Goal: Transaction & Acquisition: Purchase product/service

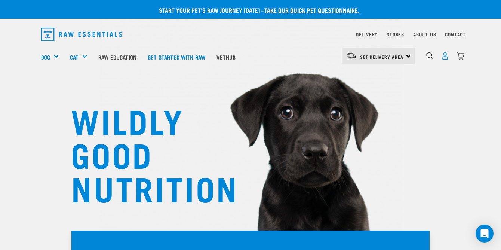
click at [445, 58] on img "dropdown navigation" at bounding box center [445, 56] width 8 height 8
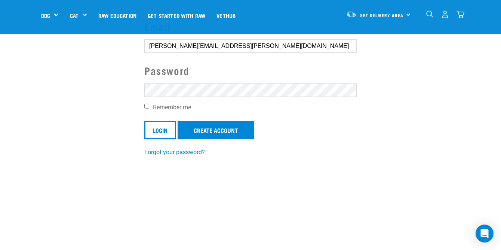
scroll to position [120, 0]
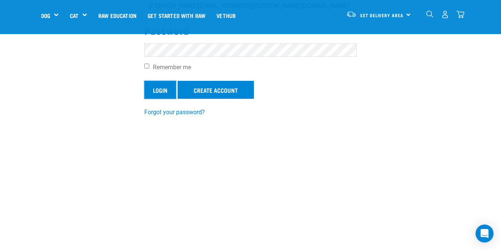
click at [157, 89] on input "Login" at bounding box center [160, 90] width 32 height 18
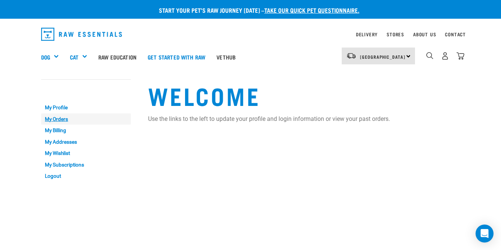
click at [58, 119] on link "My Orders" at bounding box center [86, 119] width 90 height 12
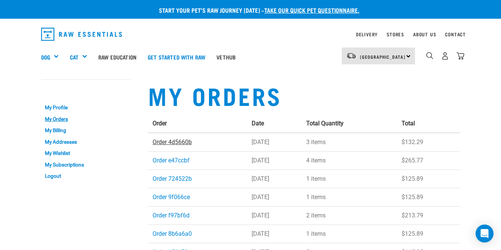
click at [172, 142] on link "Order 4d5660b" at bounding box center [172, 141] width 39 height 7
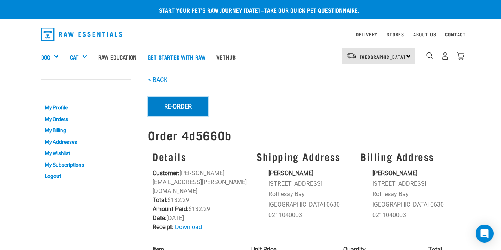
click at [174, 105] on button "Re-Order" at bounding box center [178, 105] width 60 height 19
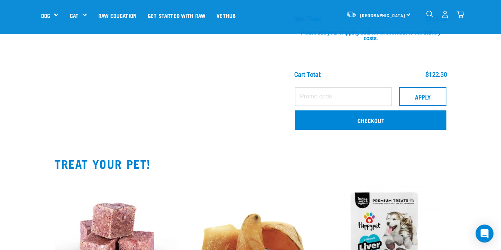
scroll to position [157, 0]
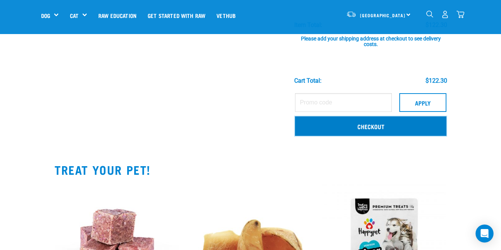
click at [370, 121] on link "Checkout" at bounding box center [370, 125] width 151 height 19
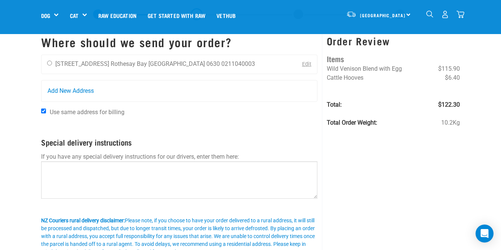
scroll to position [22, 0]
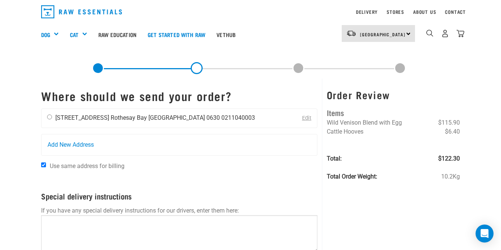
click at [47, 117] on input "radio" at bounding box center [49, 116] width 5 height 5
radio input "true"
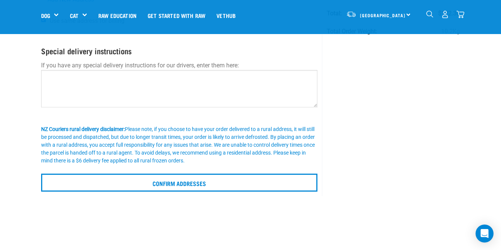
scroll to position [118, 0]
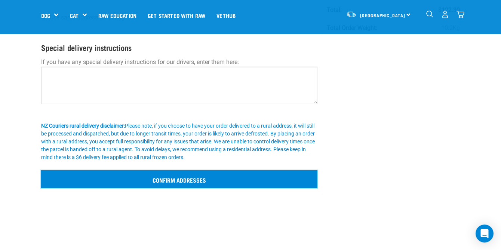
click at [181, 175] on input "Confirm addresses" at bounding box center [179, 179] width 276 height 18
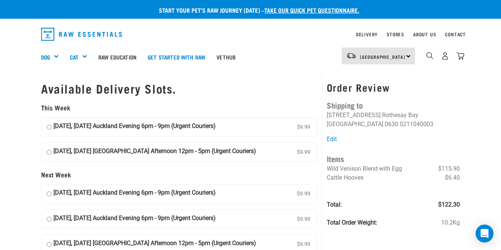
click at [51, 128] on input "26 September, Friday Auckland Evening 6pm - 9pm (Urgent Couriers) $9.99" at bounding box center [49, 126] width 5 height 11
radio input "true"
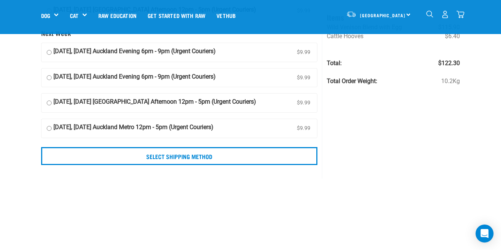
scroll to position [91, 0]
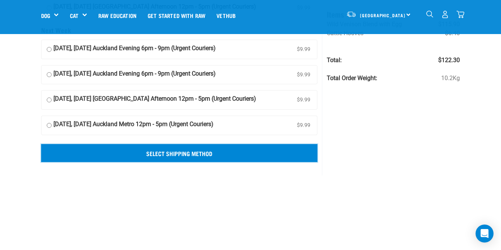
click at [234, 153] on input "Select Shipping Method" at bounding box center [179, 153] width 276 height 18
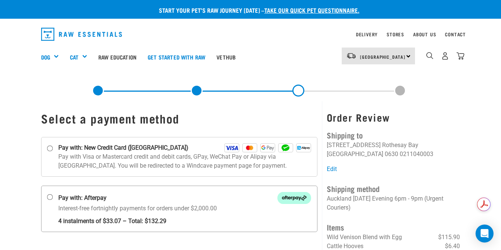
click at [50, 196] on input "Pay with: Afterpay Interest-free fortnightly payments for orders under $2,000.00" at bounding box center [50, 197] width 6 height 6
radio input "true"
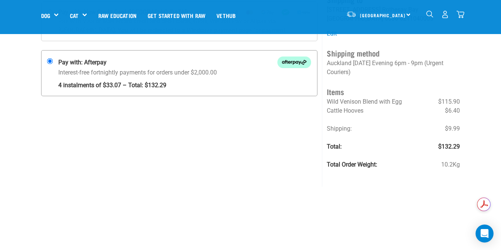
scroll to position [175, 0]
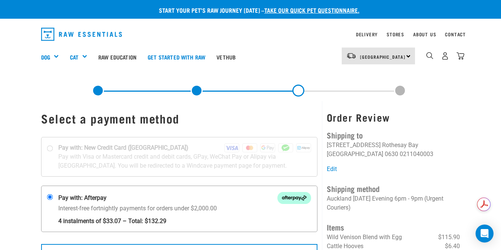
scroll to position [86, 0]
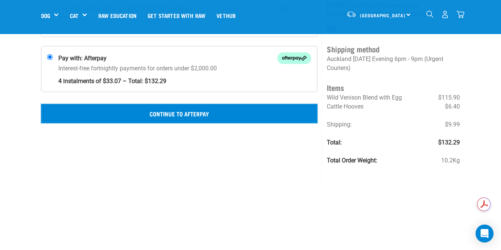
click at [193, 113] on button "Continue to Afterpay" at bounding box center [179, 113] width 276 height 19
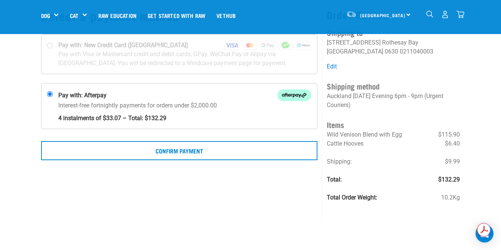
scroll to position [104, 0]
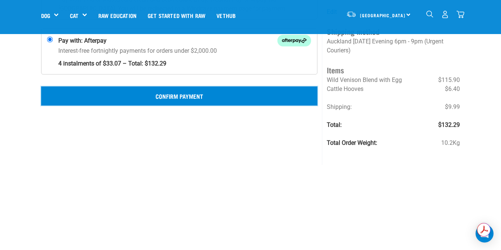
click at [178, 99] on button "Confirm Payment" at bounding box center [179, 95] width 276 height 19
